Goal: Information Seeking & Learning: Learn about a topic

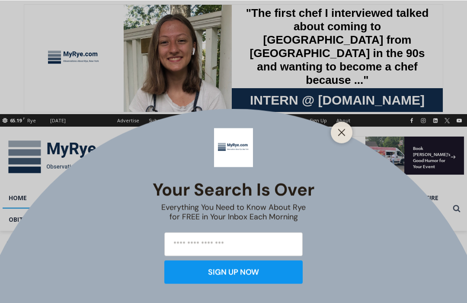
click at [331, 134] on div at bounding box center [342, 132] width 22 height 22
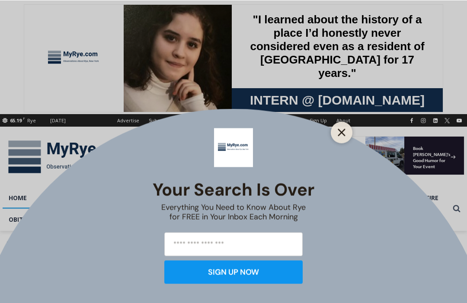
click at [341, 132] on line "Close" at bounding box center [341, 132] width 6 height 6
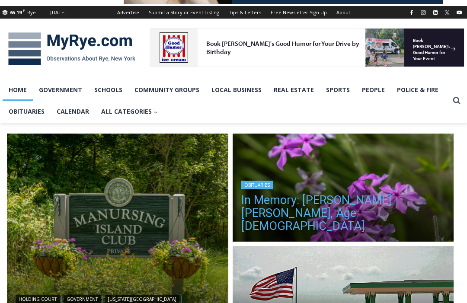
scroll to position [108, 0]
click at [363, 202] on h2 "In Memory: Barbara Porter Schofield, Age 90" at bounding box center [343, 211] width 204 height 45
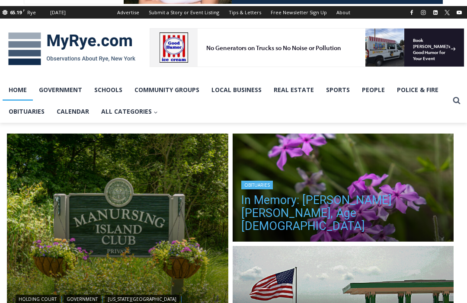
click at [335, 201] on h2 "In Memory: Barbara Porter Schofield, Age 90" at bounding box center [343, 211] width 204 height 45
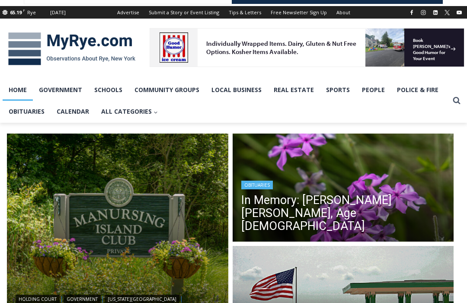
click at [257, 189] on link "Obituaries" at bounding box center [257, 185] width 32 height 9
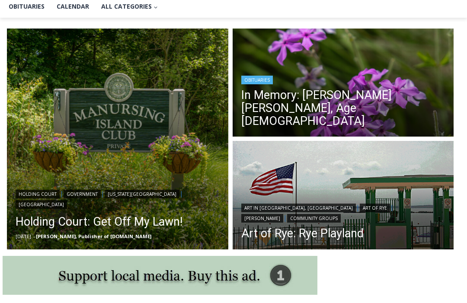
scroll to position [221, 0]
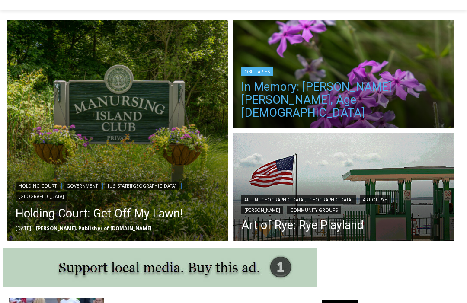
click at [281, 103] on link "In Memory: Barbara Porter Schofield, Age 90" at bounding box center [343, 99] width 204 height 39
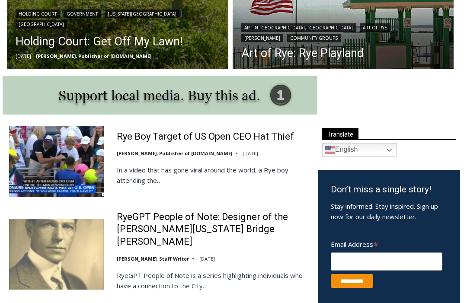
scroll to position [394, 0]
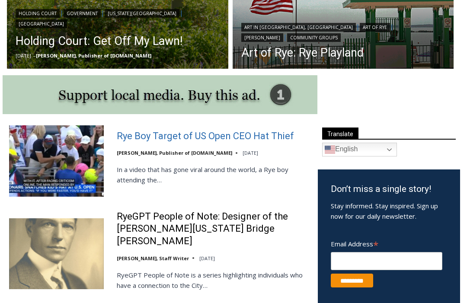
click at [127, 140] on link "Rye Boy Target of US Open CEO Hat Thief" at bounding box center [205, 136] width 177 height 13
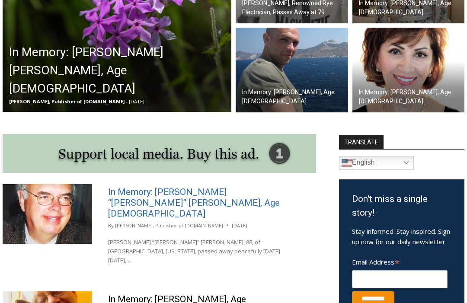
click at [195, 197] on link "In Memory: William “Bill” Taggart, Age 88" at bounding box center [194, 203] width 172 height 32
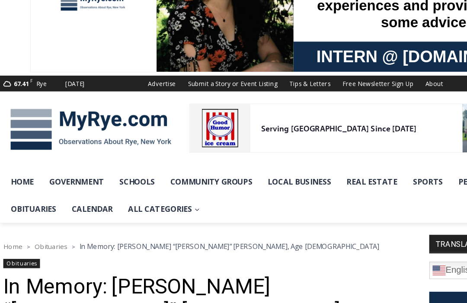
scroll to position [55, 0]
